Goal: Share content: Share content

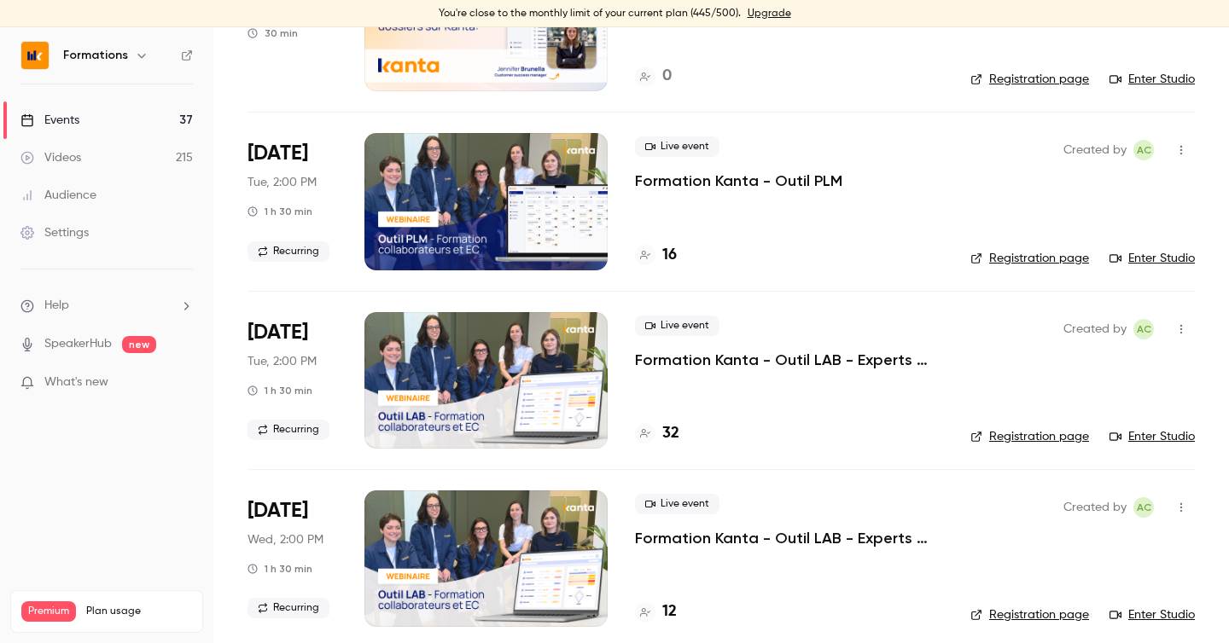
scroll to position [361, 0]
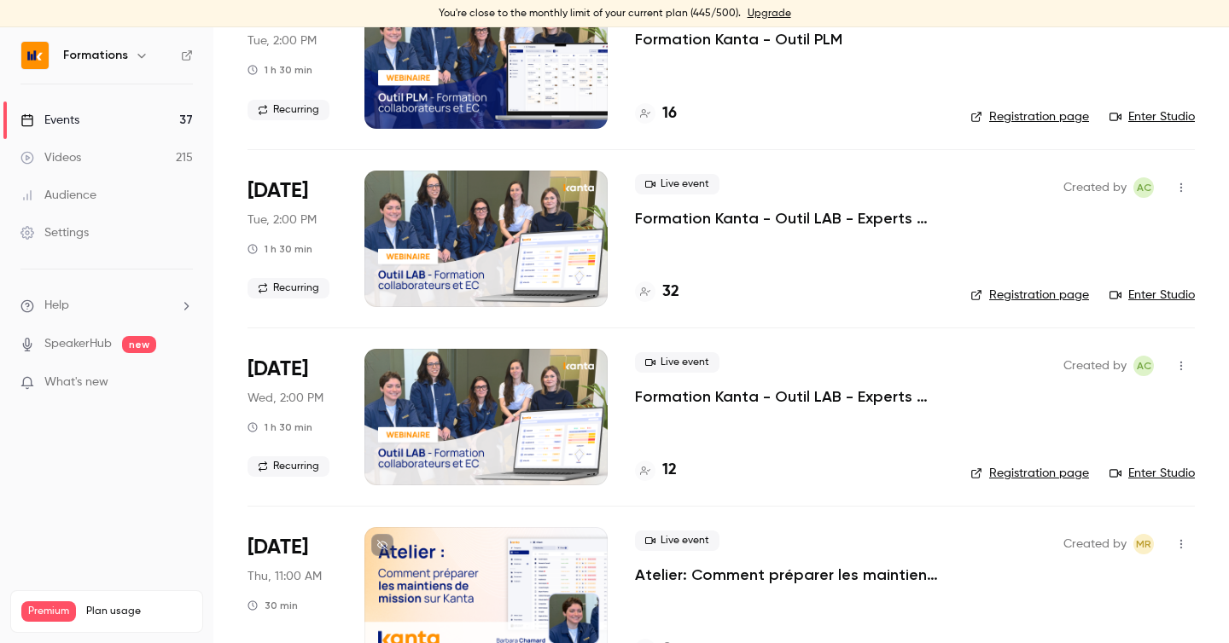
click at [994, 300] on link "Registration page" at bounding box center [1029, 295] width 119 height 17
click at [73, 119] on div "Events" at bounding box center [49, 120] width 59 height 17
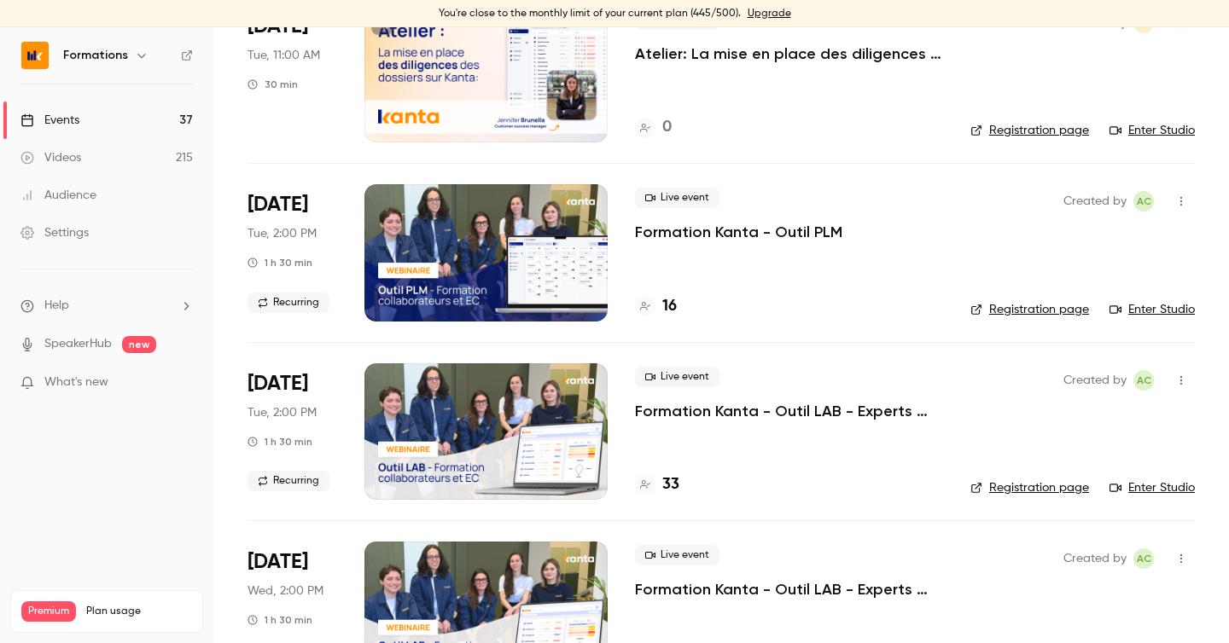
scroll to position [181, 0]
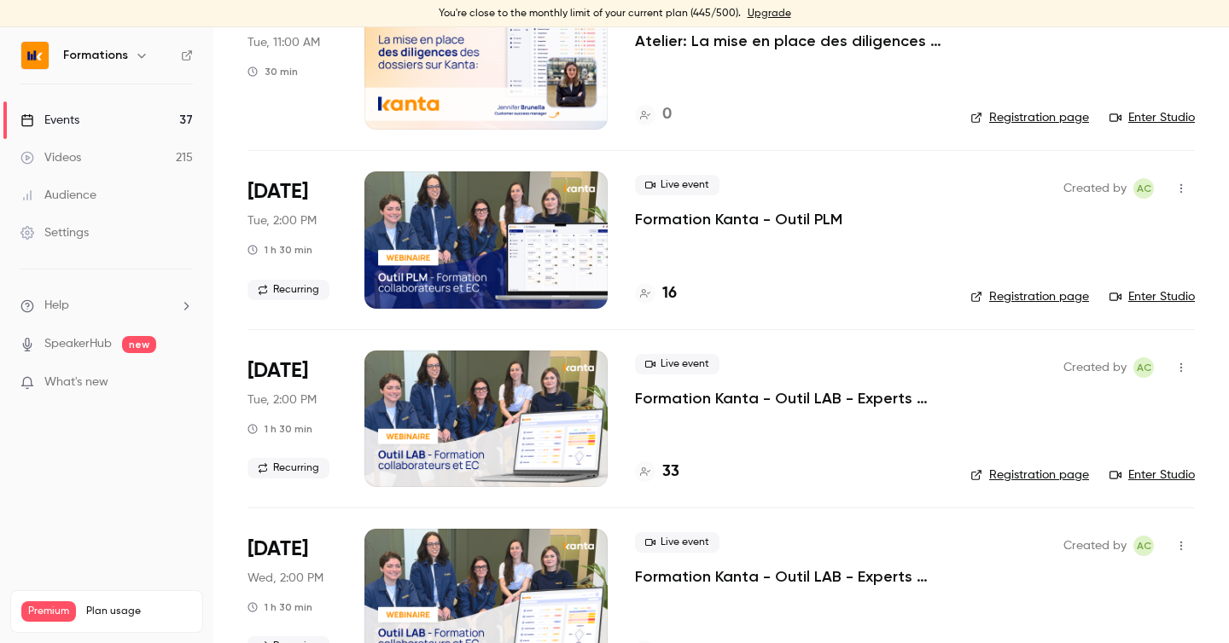
click at [662, 468] on h4 "33" at bounding box center [670, 472] width 17 height 23
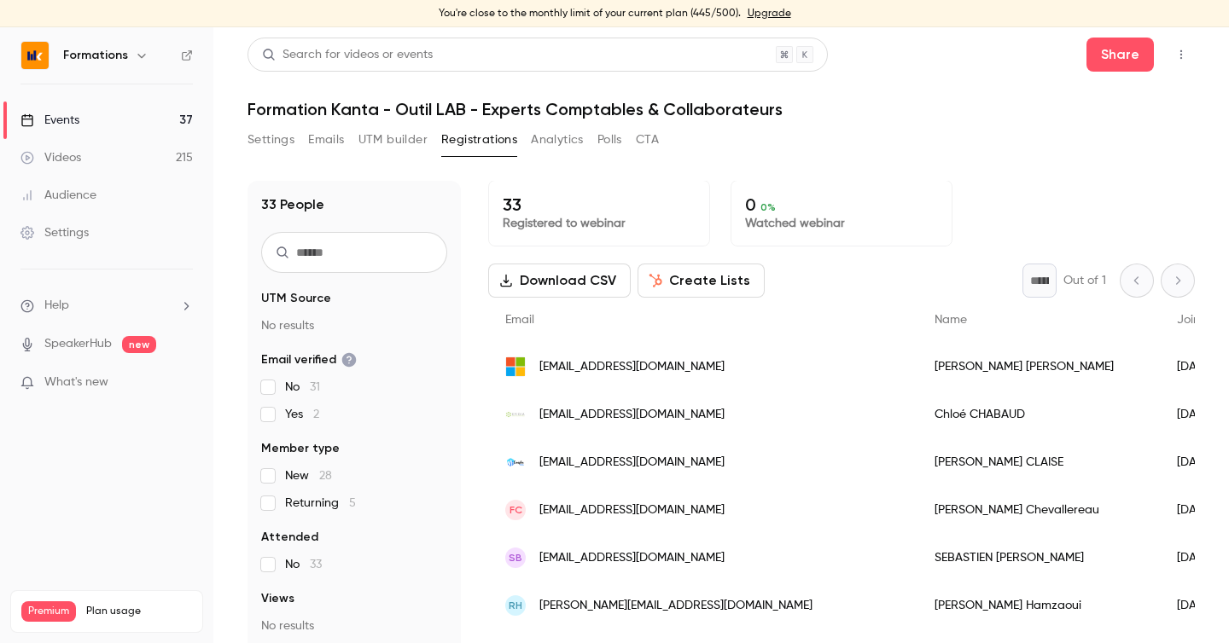
click at [154, 125] on link "Events 37" at bounding box center [106, 121] width 213 height 38
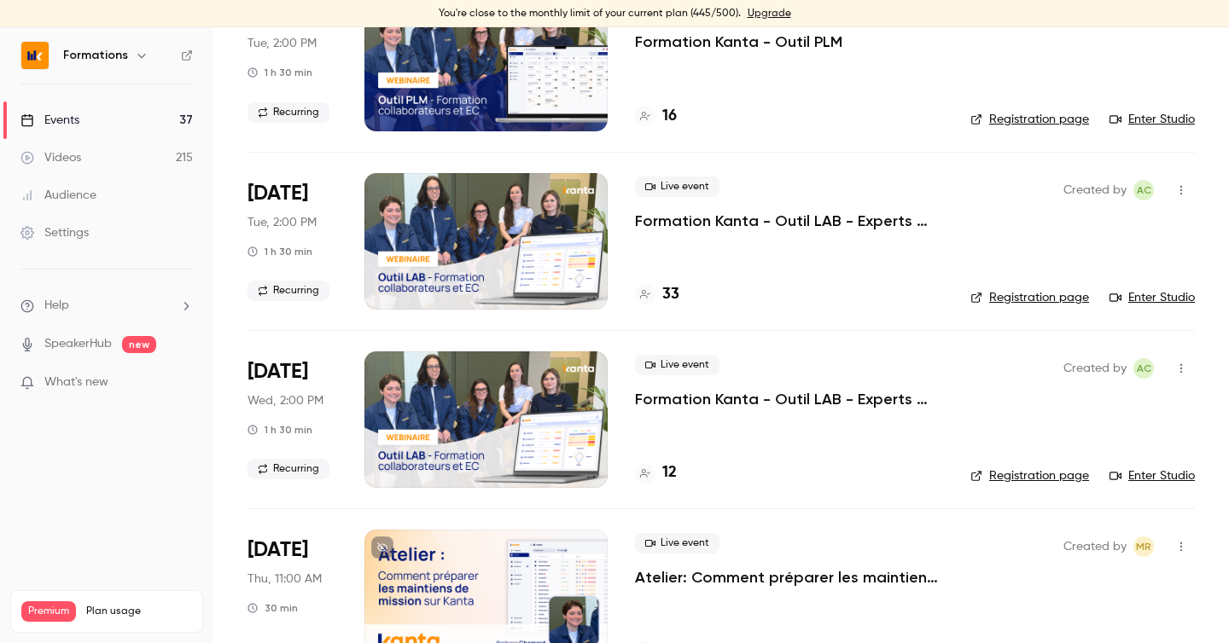
scroll to position [387, 0]
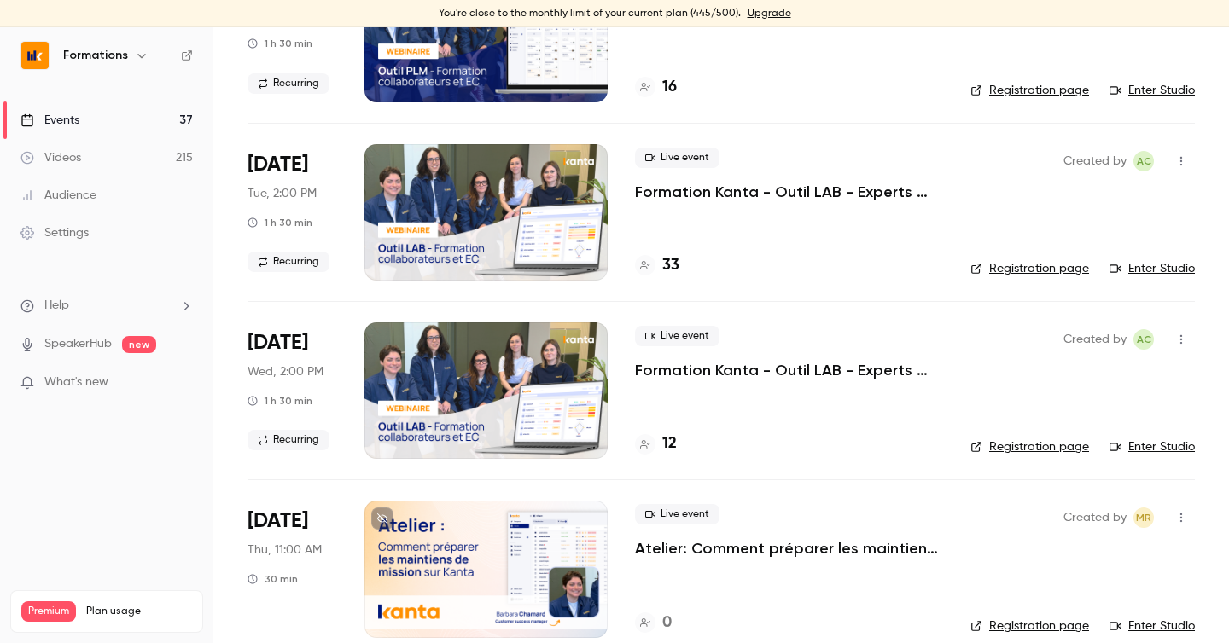
click at [677, 263] on h4 "33" at bounding box center [670, 265] width 17 height 23
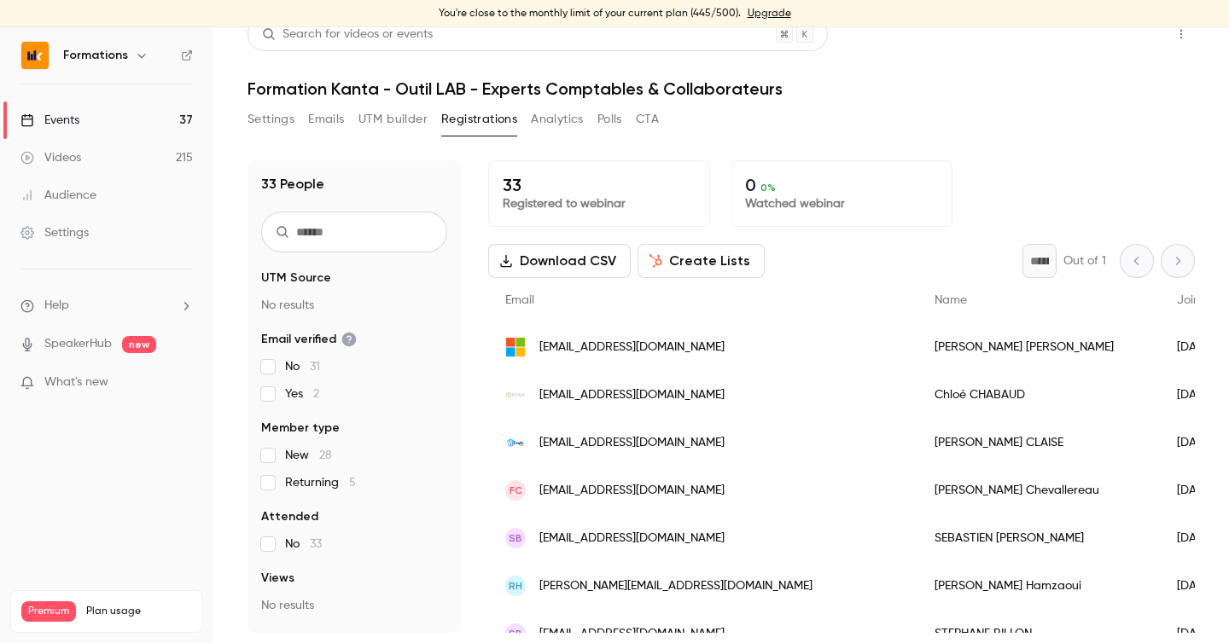
click at [1121, 44] on button "Share" at bounding box center [1119, 34] width 67 height 34
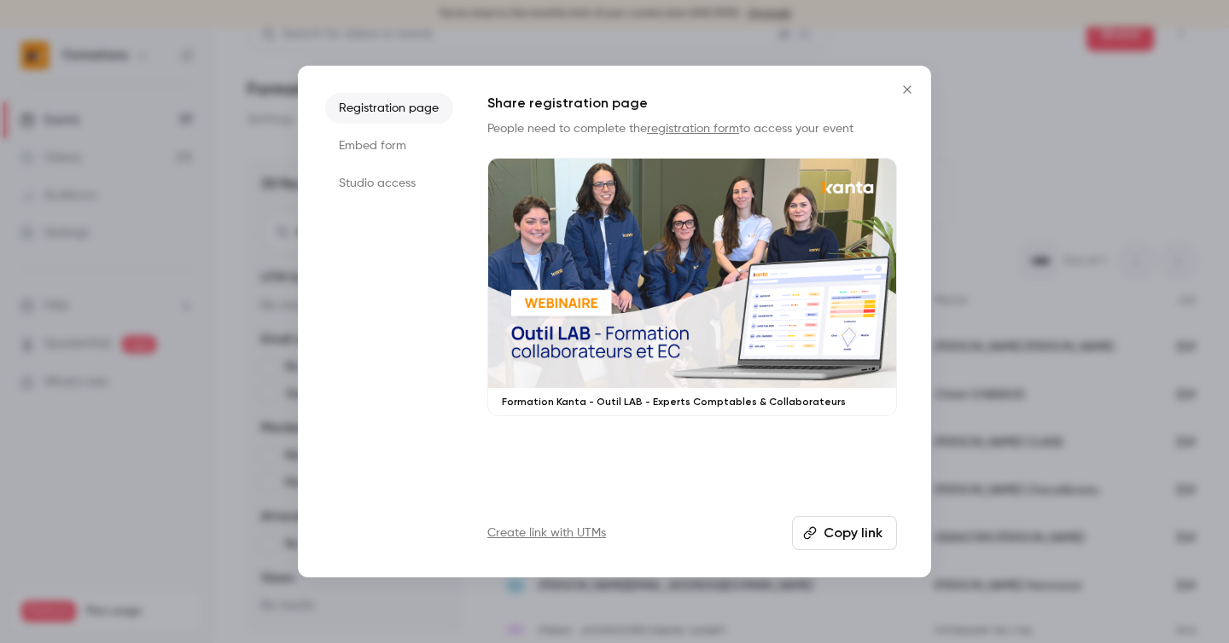
click at [847, 538] on button "Copy link" at bounding box center [844, 533] width 105 height 34
